Goal: Information Seeking & Learning: Learn about a topic

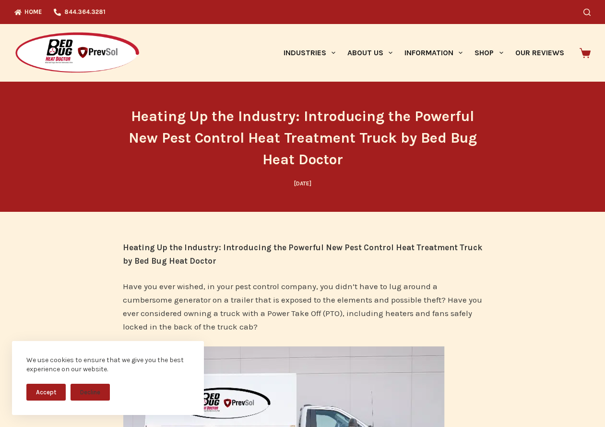
drag, startPoint x: 223, startPoint y: 260, endPoint x: 179, endPoint y: 169, distance: 100.6
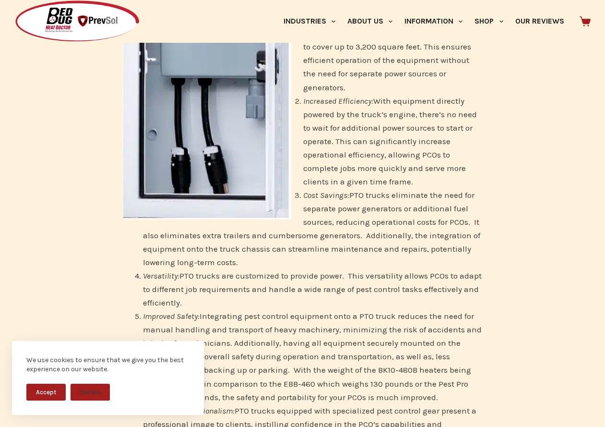
scroll to position [864, 0]
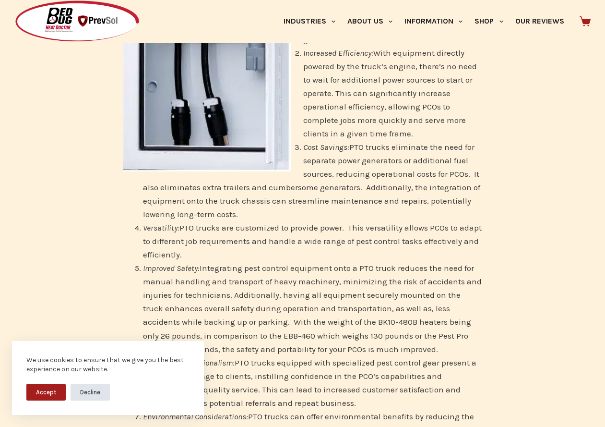
click at [92, 392] on button "Decline" at bounding box center [90, 391] width 39 height 17
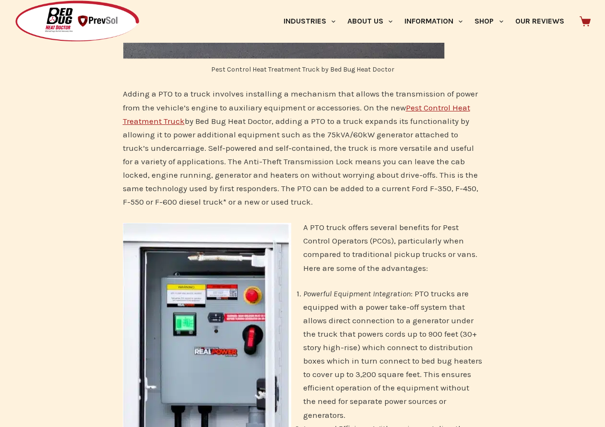
scroll to position [480, 0]
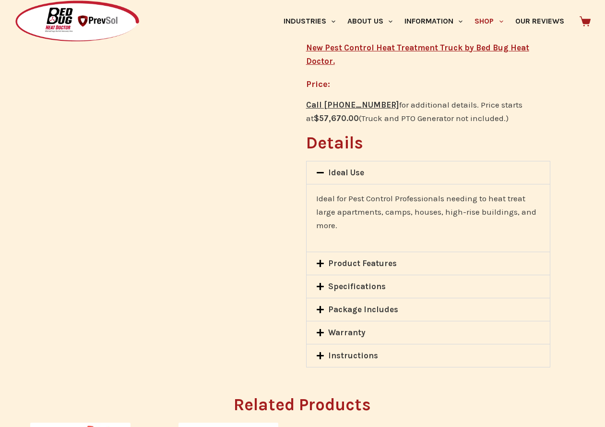
scroll to position [713, 0]
